Goal: Check status: Check status

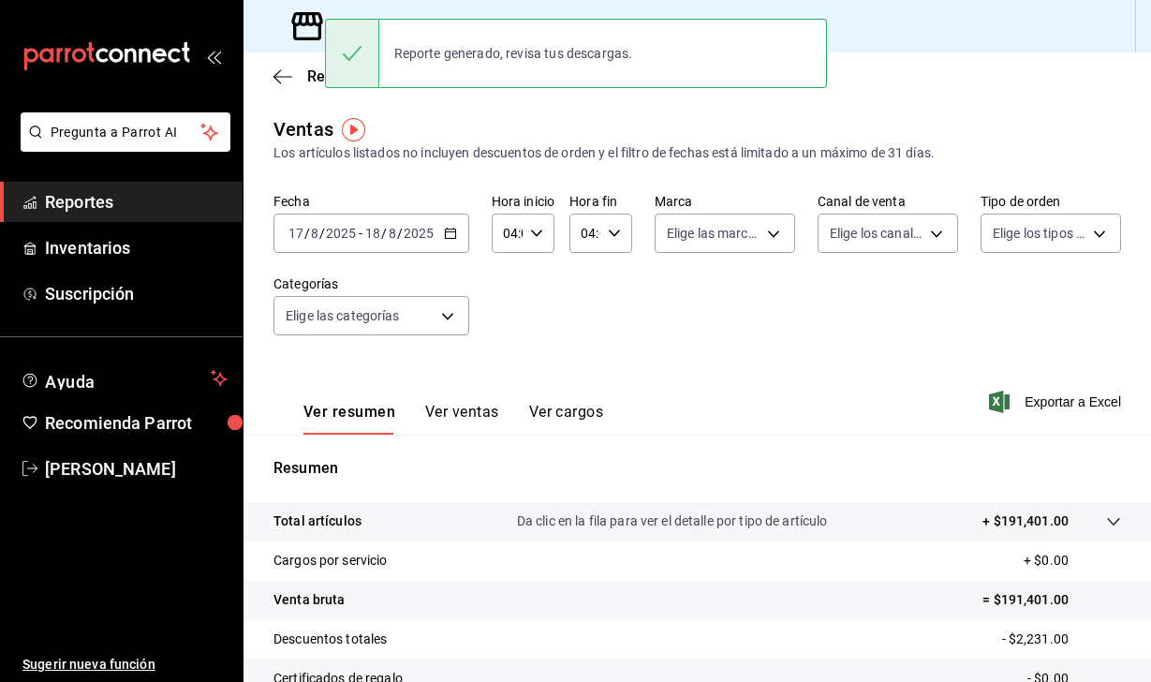
click at [722, 340] on div "Fecha [DATE] [DATE] - [DATE] [DATE] Hora inicio 04:00 Hora inicio Hora fin 04:0…" at bounding box center [697, 275] width 848 height 165
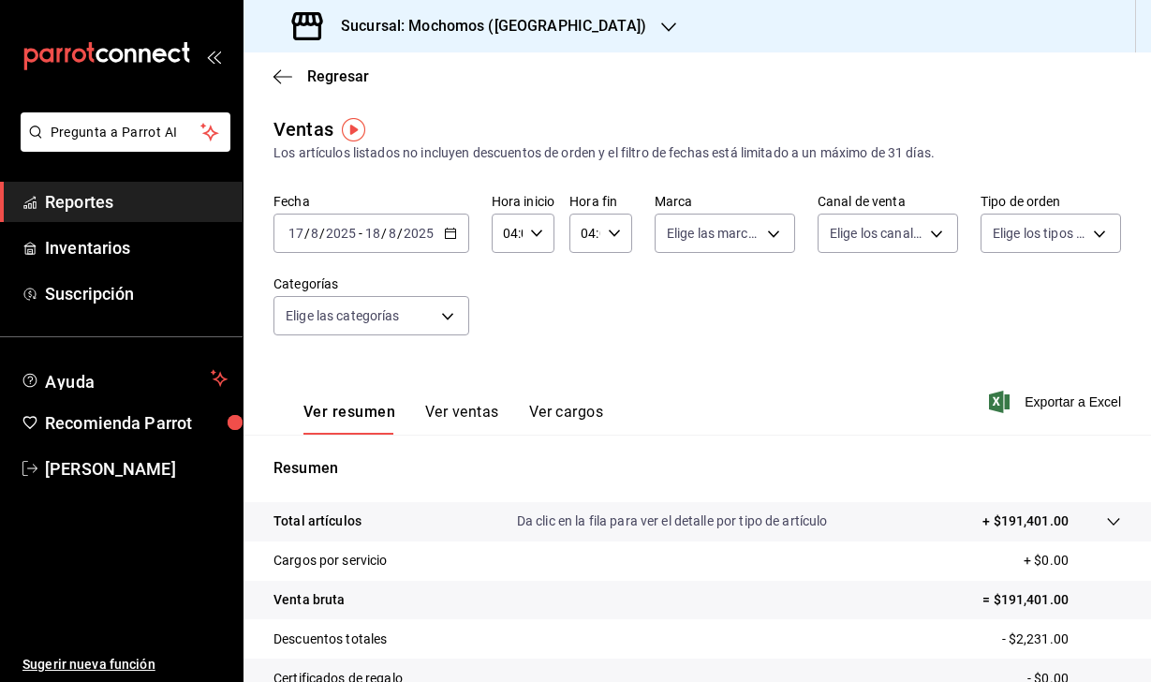
click at [494, 26] on h3 "Sucursal: Mochomos ([GEOGRAPHIC_DATA])" at bounding box center [486, 26] width 320 height 22
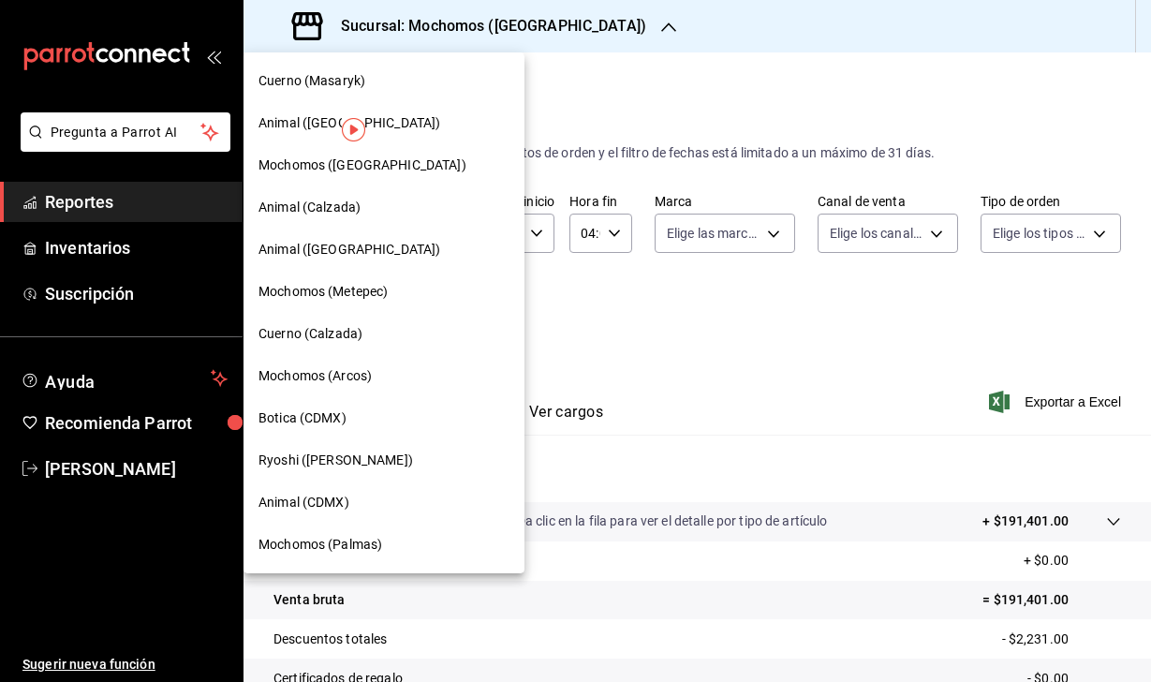
click at [349, 74] on span "Cuerno (Masaryk)" at bounding box center [311, 81] width 107 height 20
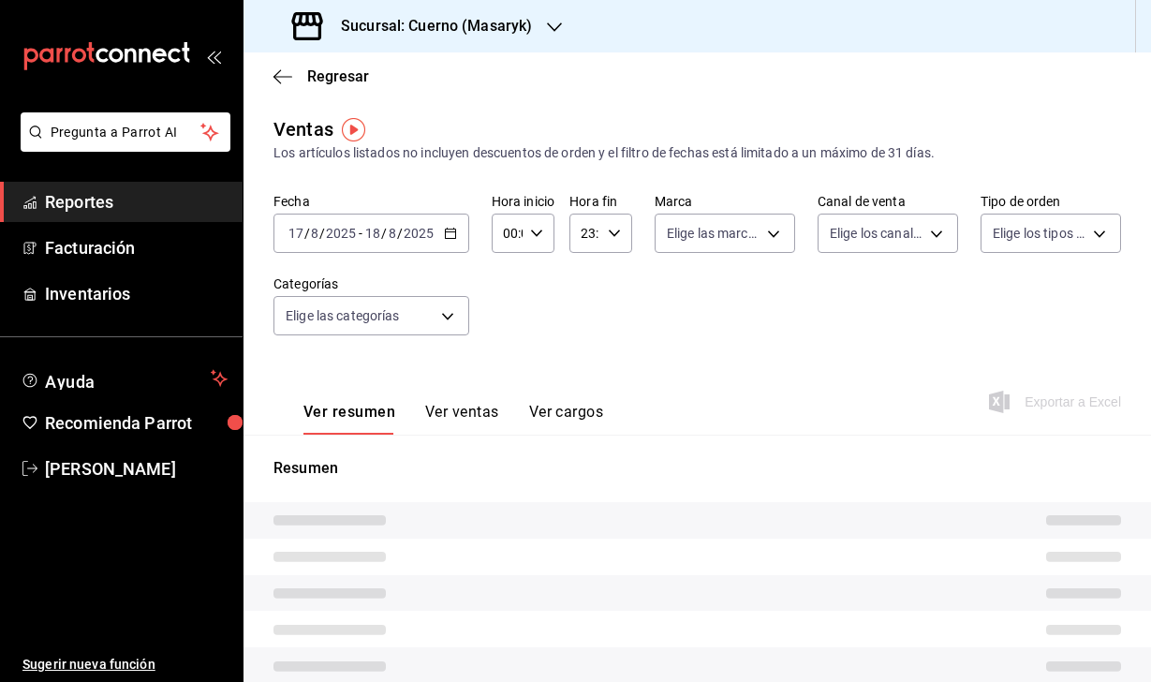
type input "04:00"
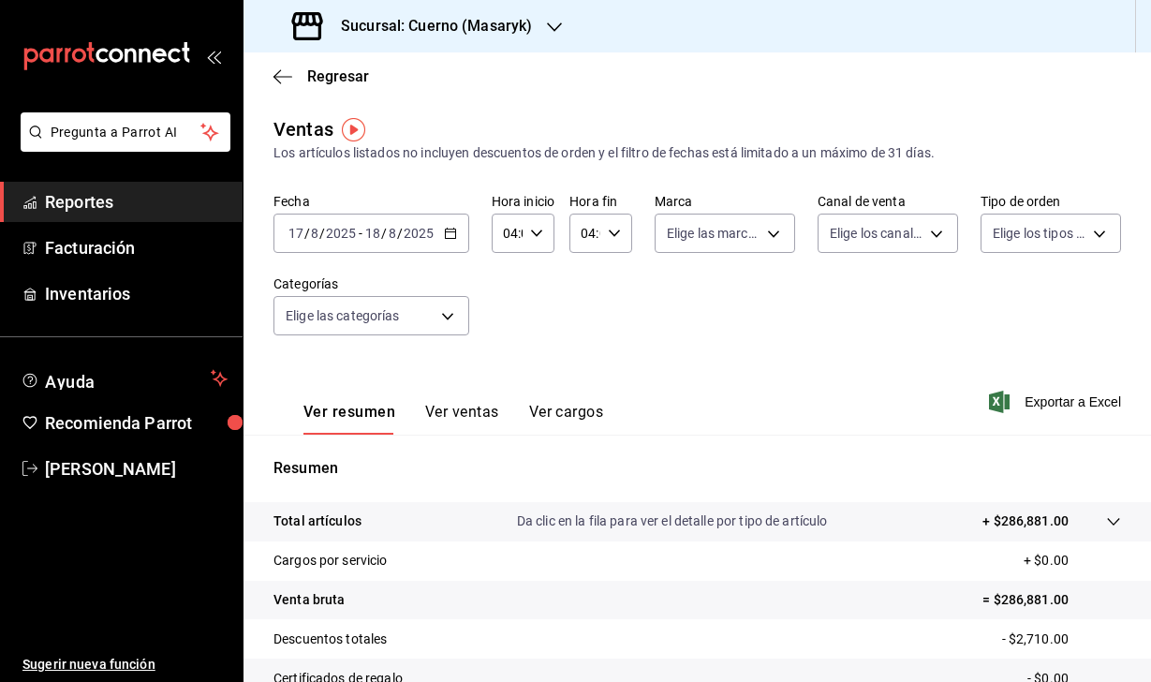
click at [297, 229] on input "17" at bounding box center [296, 233] width 17 height 15
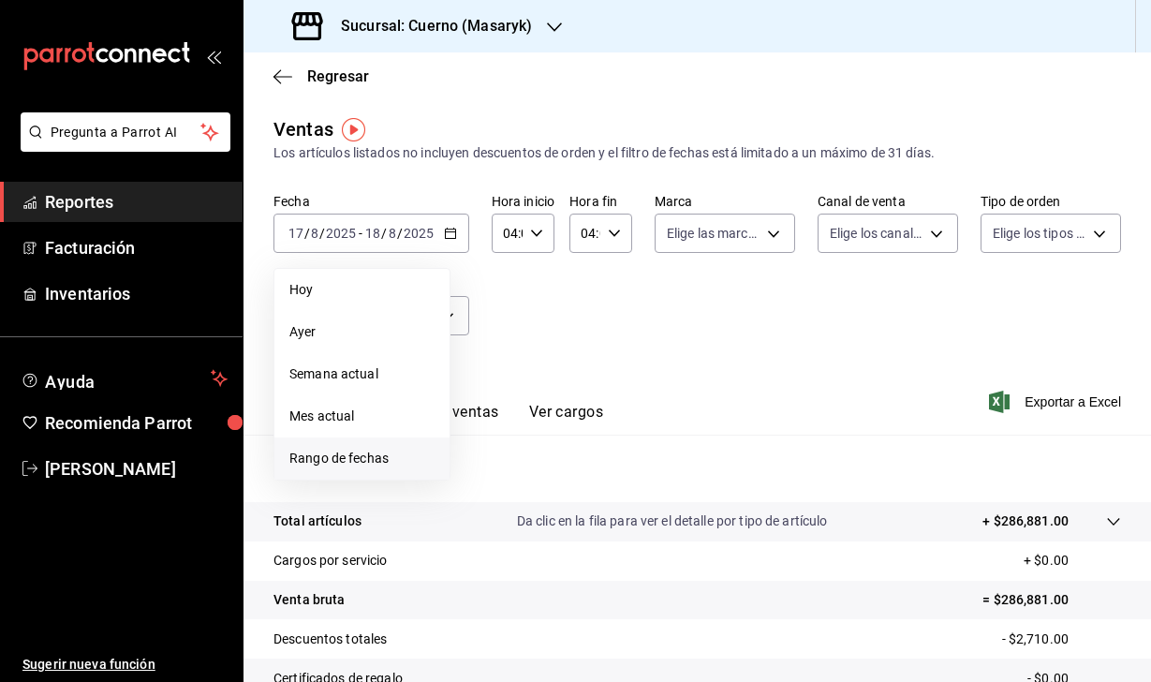
click at [377, 452] on span "Rango de fechas" at bounding box center [361, 459] width 145 height 20
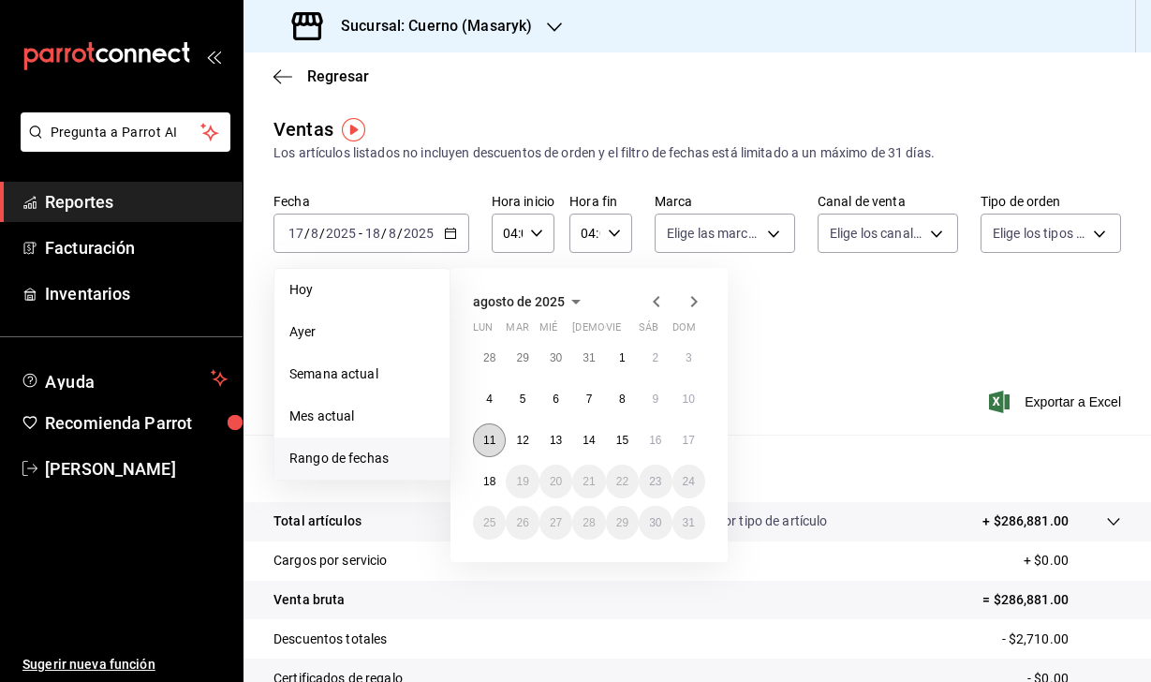
click at [494, 438] on abbr "11" at bounding box center [489, 440] width 12 height 13
click at [492, 476] on abbr "18" at bounding box center [489, 481] width 12 height 13
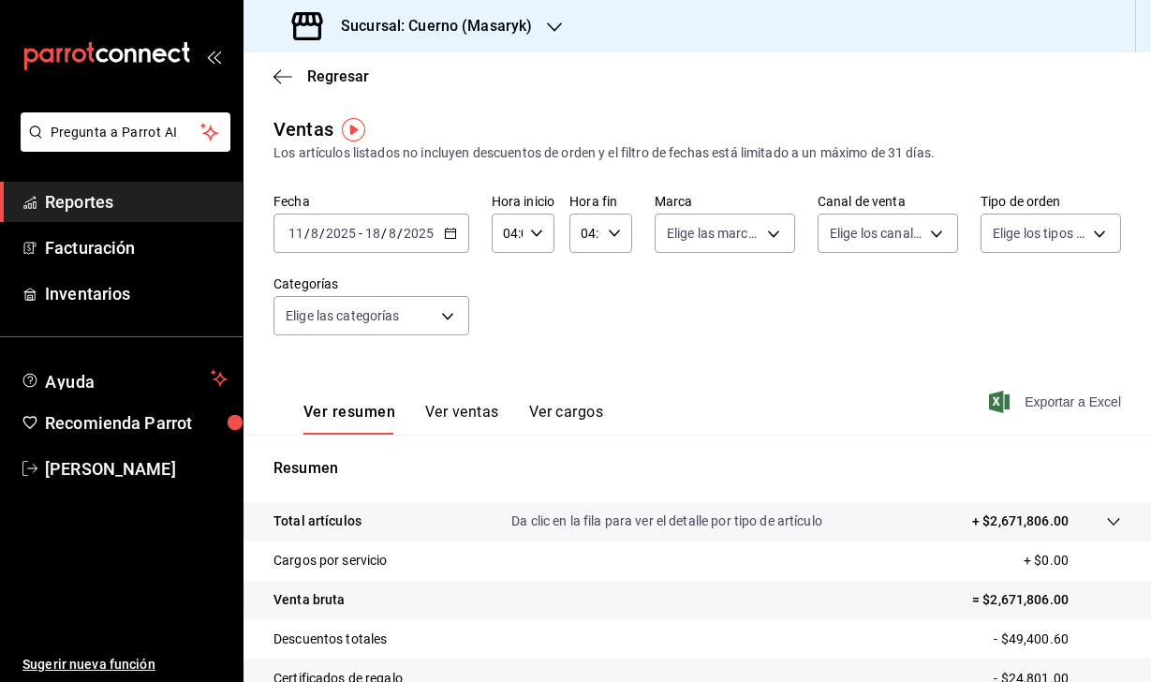
click at [996, 399] on icon "button" at bounding box center [999, 402] width 21 height 22
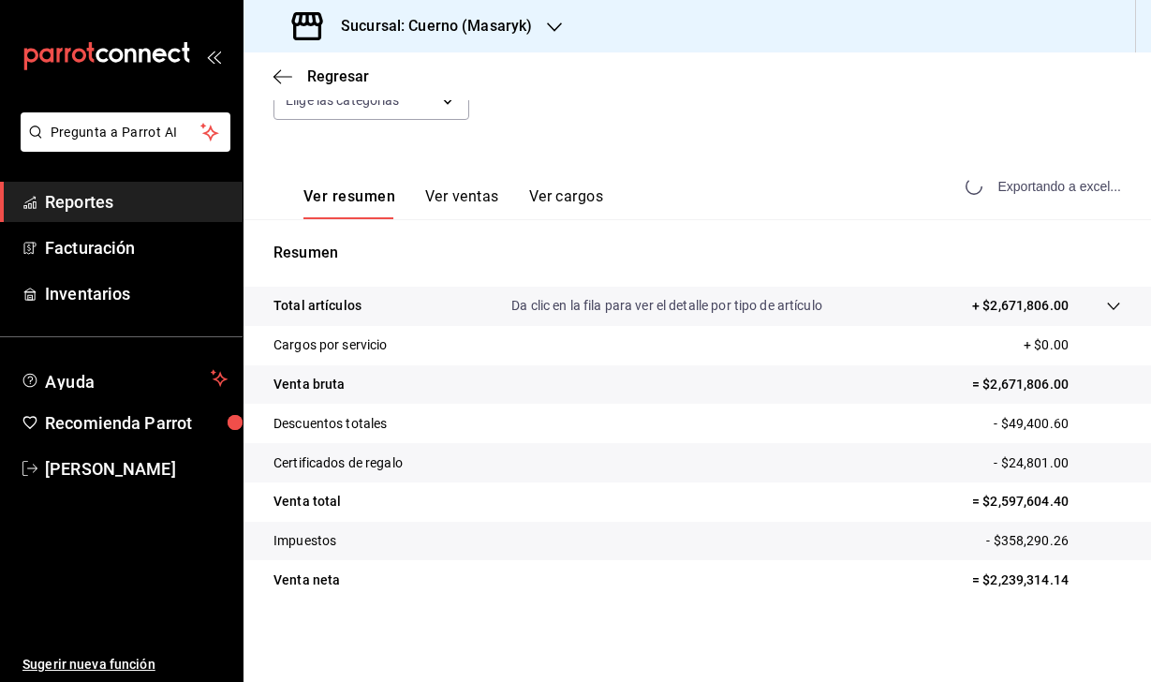
scroll to position [215, 0]
click at [716, 183] on div "Ver resumen Ver ventas Ver cargos Exportar a Excel" at bounding box center [696, 180] width 907 height 77
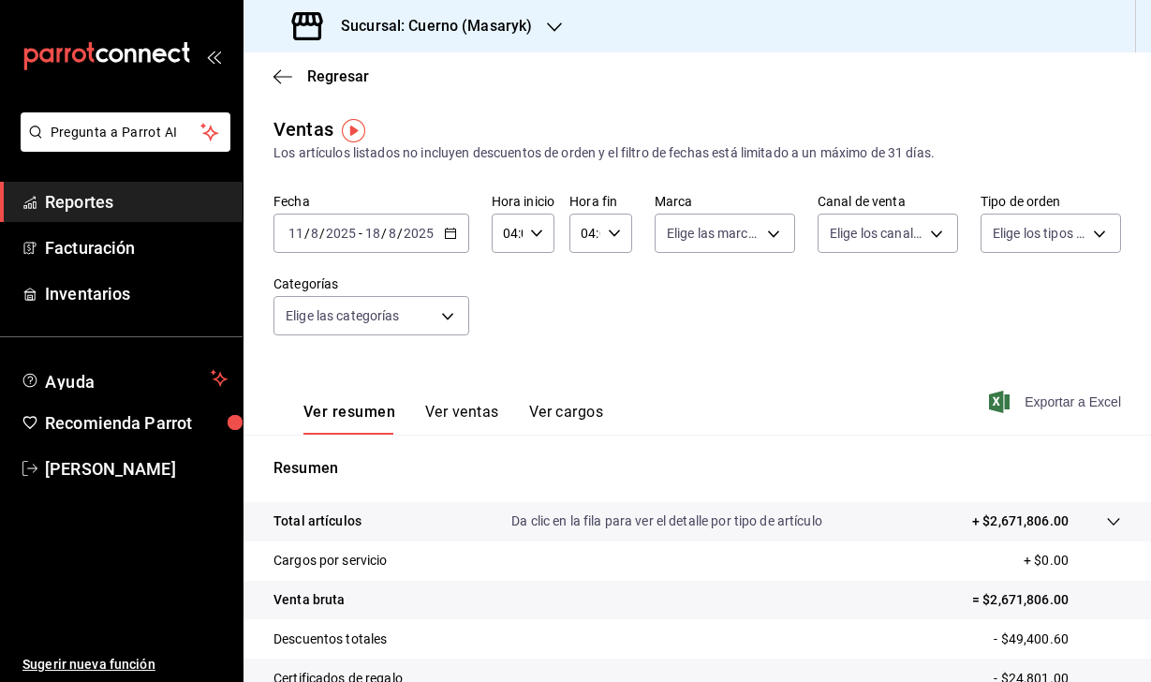
scroll to position [0, 0]
